Goal: Feedback & Contribution: Leave review/rating

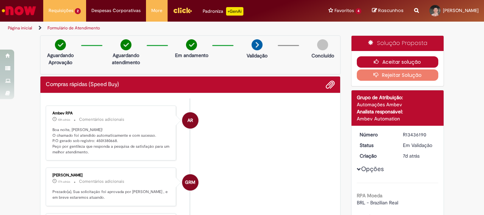
click at [408, 58] on button "Aceitar solução" at bounding box center [398, 61] width 82 height 11
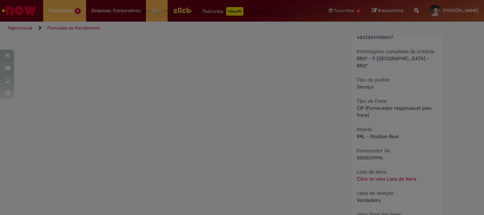
scroll to position [571, 0]
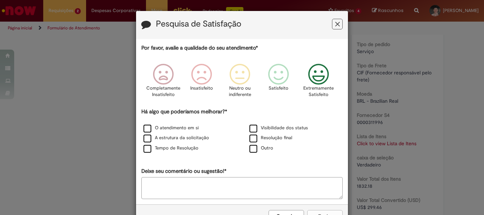
click at [323, 72] on icon "Feedback" at bounding box center [318, 74] width 27 height 21
click at [249, 128] on label "Visibilidade dos status" at bounding box center [278, 128] width 58 height 7
click at [252, 131] on label "Visibilidade dos status" at bounding box center [278, 128] width 58 height 7
drag, startPoint x: 253, startPoint y: 144, endPoint x: 249, endPoint y: 139, distance: 6.4
click at [252, 144] on div "Outro" at bounding box center [295, 148] width 105 height 9
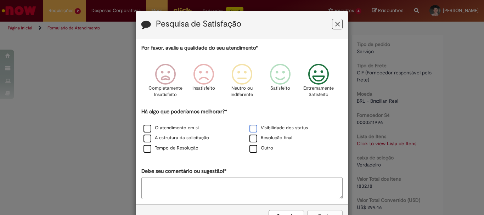
click at [249, 128] on label "Visibilidade dos status" at bounding box center [278, 128] width 58 height 7
click at [249, 136] on label "Resolução final" at bounding box center [270, 138] width 43 height 7
click at [143, 125] on label "O atendimento em si" at bounding box center [170, 128] width 55 height 7
click at [148, 137] on label "A estrutura da solicitação" at bounding box center [176, 138] width 66 height 7
click at [149, 147] on label "Tempo de Resolução" at bounding box center [170, 148] width 55 height 7
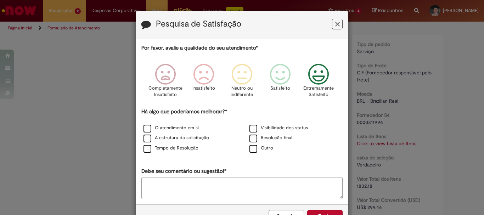
scroll to position [23, 0]
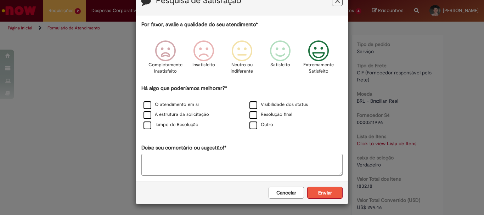
click at [331, 192] on button "Enviar" at bounding box center [324, 193] width 35 height 12
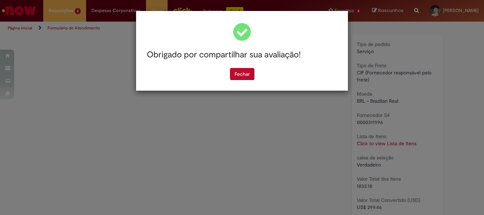
scroll to position [0, 0]
click at [245, 72] on button "Fechar" at bounding box center [242, 74] width 24 height 12
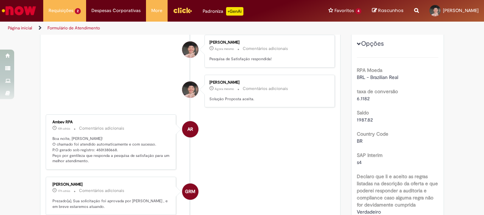
scroll to position [106, 0]
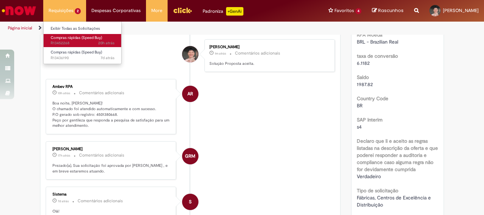
click at [84, 42] on span "20h atrás 20 horas atrás R13452268" at bounding box center [83, 43] width 64 height 6
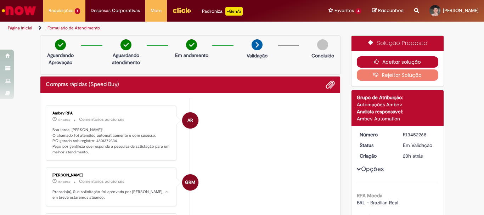
click at [370, 65] on button "Aceitar solução" at bounding box center [398, 61] width 82 height 11
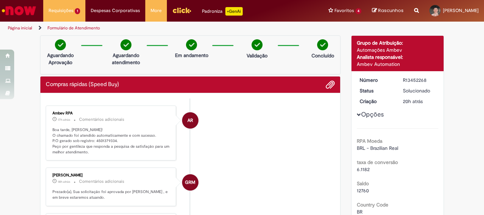
scroll to position [142, 0]
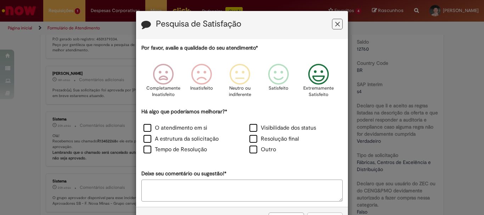
drag, startPoint x: 322, startPoint y: 72, endPoint x: 309, endPoint y: 89, distance: 21.2
click at [322, 71] on icon "Feedback" at bounding box center [318, 74] width 27 height 21
click at [250, 129] on label "Visibilidade dos status" at bounding box center [282, 128] width 67 height 8
click at [251, 140] on label "Resolução final" at bounding box center [274, 139] width 50 height 8
click at [178, 130] on label "O atendimento em si" at bounding box center [175, 128] width 64 height 8
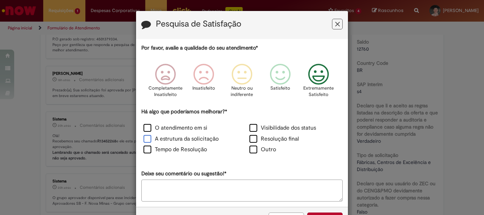
click at [170, 136] on label "A estrutura da solicitação" at bounding box center [180, 139] width 75 height 8
click at [168, 147] on label "Tempo de Resolução" at bounding box center [174, 150] width 63 height 8
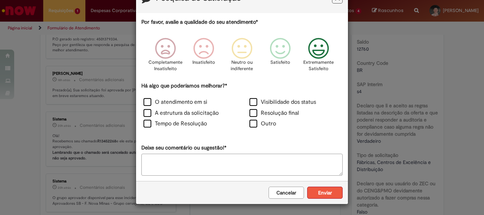
click at [324, 188] on button "Enviar" at bounding box center [324, 193] width 35 height 12
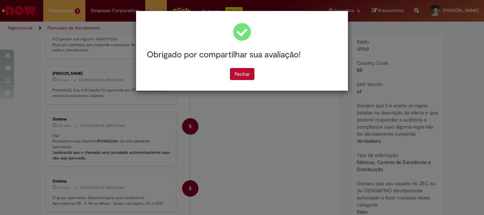
scroll to position [0, 0]
click at [239, 76] on button "Fechar" at bounding box center [242, 74] width 24 height 12
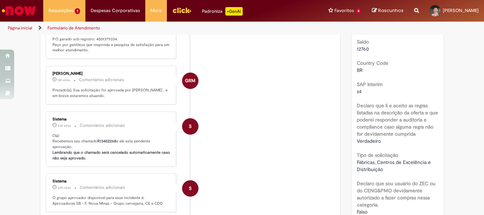
click at [252, 74] on li "GRM [PERSON_NAME] 18h atrás 18 horas atrás Comentários adicionais Prezado(a), S…" at bounding box center [190, 85] width 289 height 39
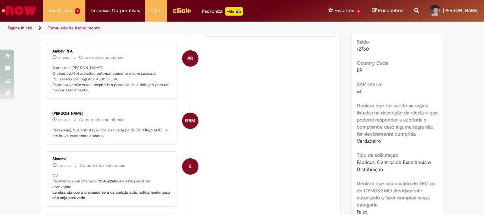
click at [230, 70] on li "AR Ambev RPA 17h atrás 17 horas atrás Comentários adicionais Boa tarde, [PERSON…" at bounding box center [190, 71] width 289 height 55
click at [236, 72] on li "AR Ambev RPA 17h atrás 17 horas atrás Comentários adicionais Boa tarde, [PERSON…" at bounding box center [190, 71] width 289 height 55
click at [250, 77] on li "AR Ambev RPA 17h atrás 17 horas atrás Comentários adicionais Boa tarde, [PERSON…" at bounding box center [190, 71] width 289 height 55
click at [247, 75] on li "AR Ambev RPA 17h atrás 17 horas atrás Comentários adicionais Boa tarde, [PERSON…" at bounding box center [190, 71] width 289 height 55
click at [246, 74] on li "AR Ambev RPA 17h atrás 17 horas atrás Comentários adicionais Boa tarde, [PERSON…" at bounding box center [190, 71] width 289 height 55
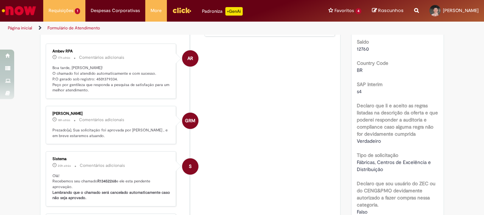
click at [246, 74] on li "AR Ambev RPA 17h atrás 17 horas atrás Comentários adicionais Boa tarde, [PERSON…" at bounding box center [190, 71] width 289 height 55
click at [243, 69] on li "AR Ambev RPA 17h atrás 17 horas atrás Comentários adicionais Boa tarde, [PERSON…" at bounding box center [190, 71] width 289 height 55
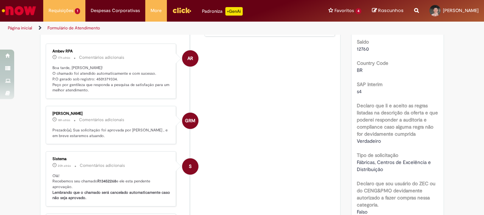
click at [245, 71] on li "AR Ambev RPA 17h atrás 17 horas atrás Comentários adicionais Boa tarde, [PERSON…" at bounding box center [190, 71] width 289 height 55
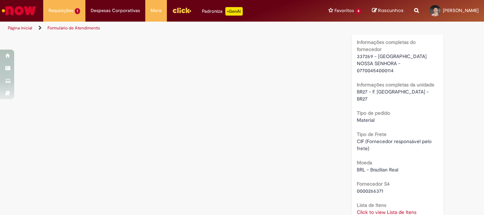
scroll to position [340, 0]
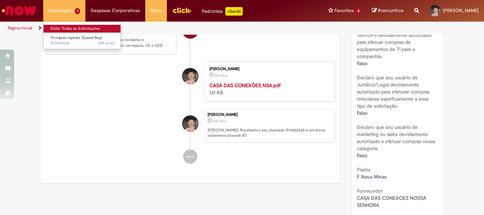
click at [70, 32] on link "Exibir Todas as Solicitações" at bounding box center [83, 29] width 78 height 8
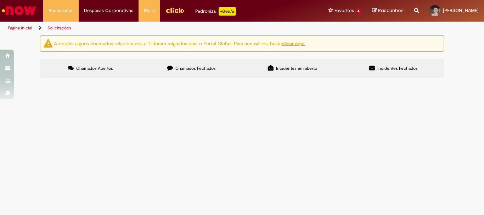
click at [193, 72] on label "Chamados Fechados" at bounding box center [191, 68] width 101 height 19
click at [0, 0] on span "R13436190" at bounding box center [0, 0] width 0 height 0
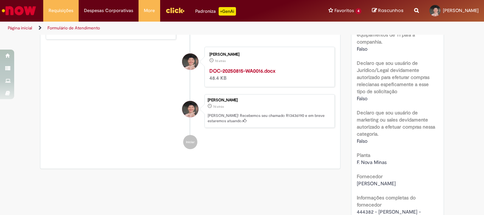
scroll to position [319, 0]
